Goal: Transaction & Acquisition: Purchase product/service

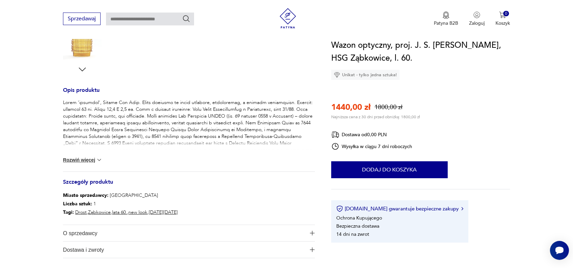
scroll to position [203, 0]
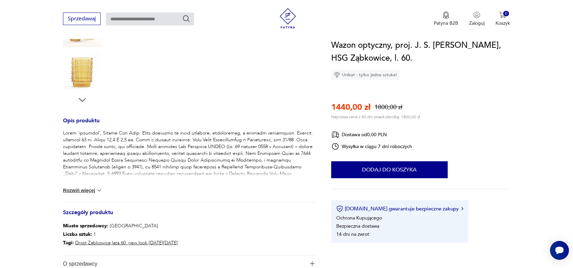
click at [79, 191] on button "Rozwiń więcej" at bounding box center [82, 190] width 39 height 7
